Goal: Information Seeking & Learning: Learn about a topic

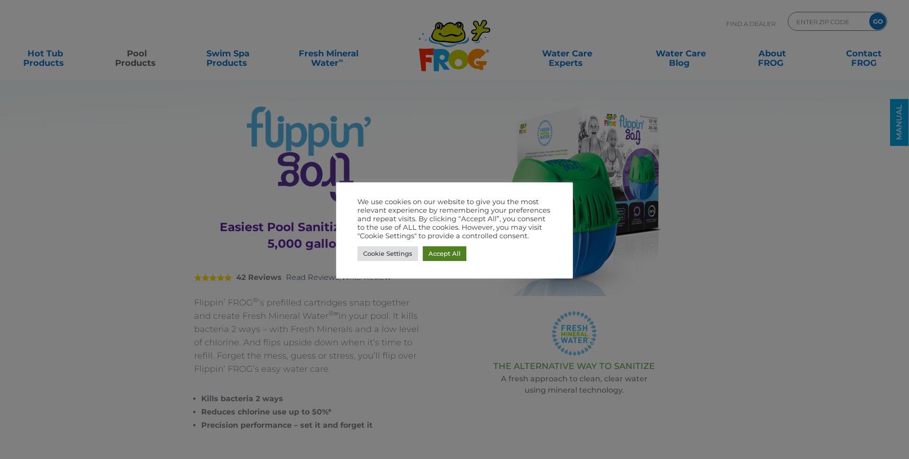
drag, startPoint x: 445, startPoint y: 256, endPoint x: 464, endPoint y: 251, distance: 19.4
click at [445, 255] on link "Accept All" at bounding box center [445, 253] width 44 height 15
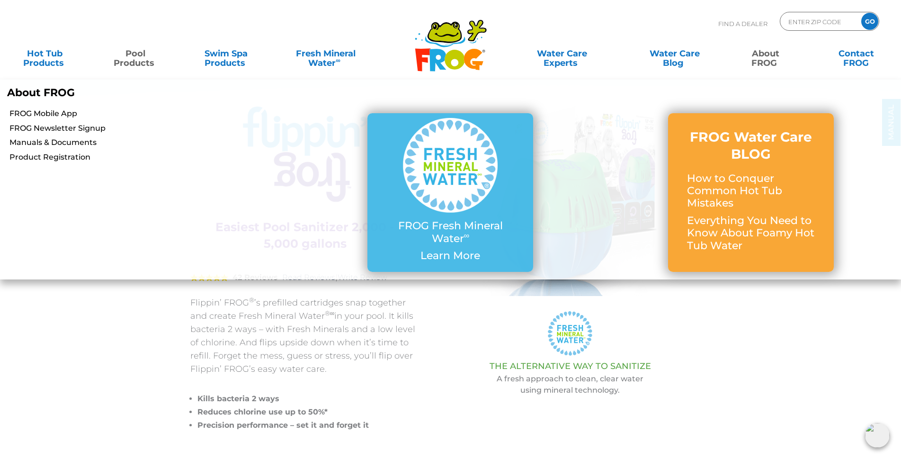
click at [764, 62] on link "About FROG" at bounding box center [765, 53] width 71 height 19
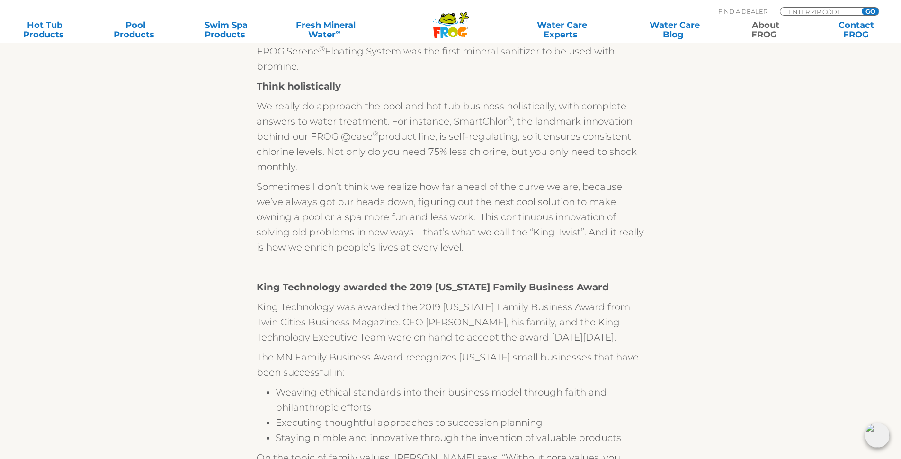
scroll to position [473, 0]
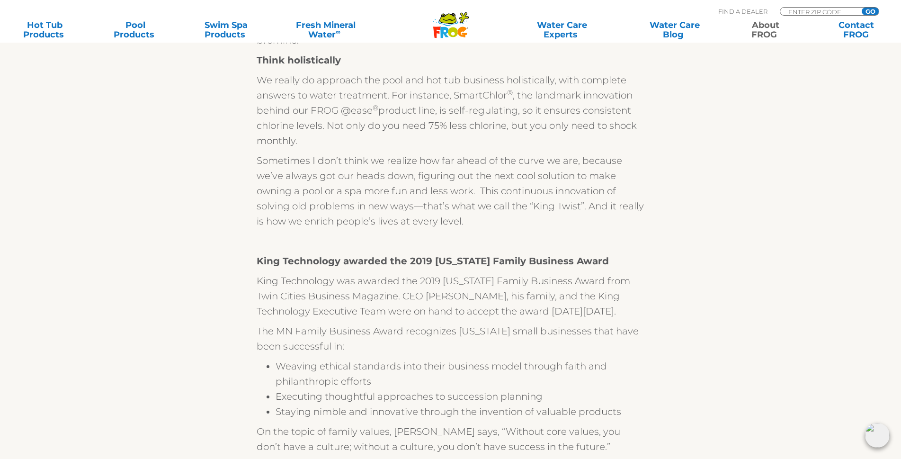
click at [188, 240] on div "King Technology ® is the maker of FROG Products. At [GEOGRAPHIC_DATA] we believ…" at bounding box center [451, 195] width 582 height 941
